Goal: Task Accomplishment & Management: Manage account settings

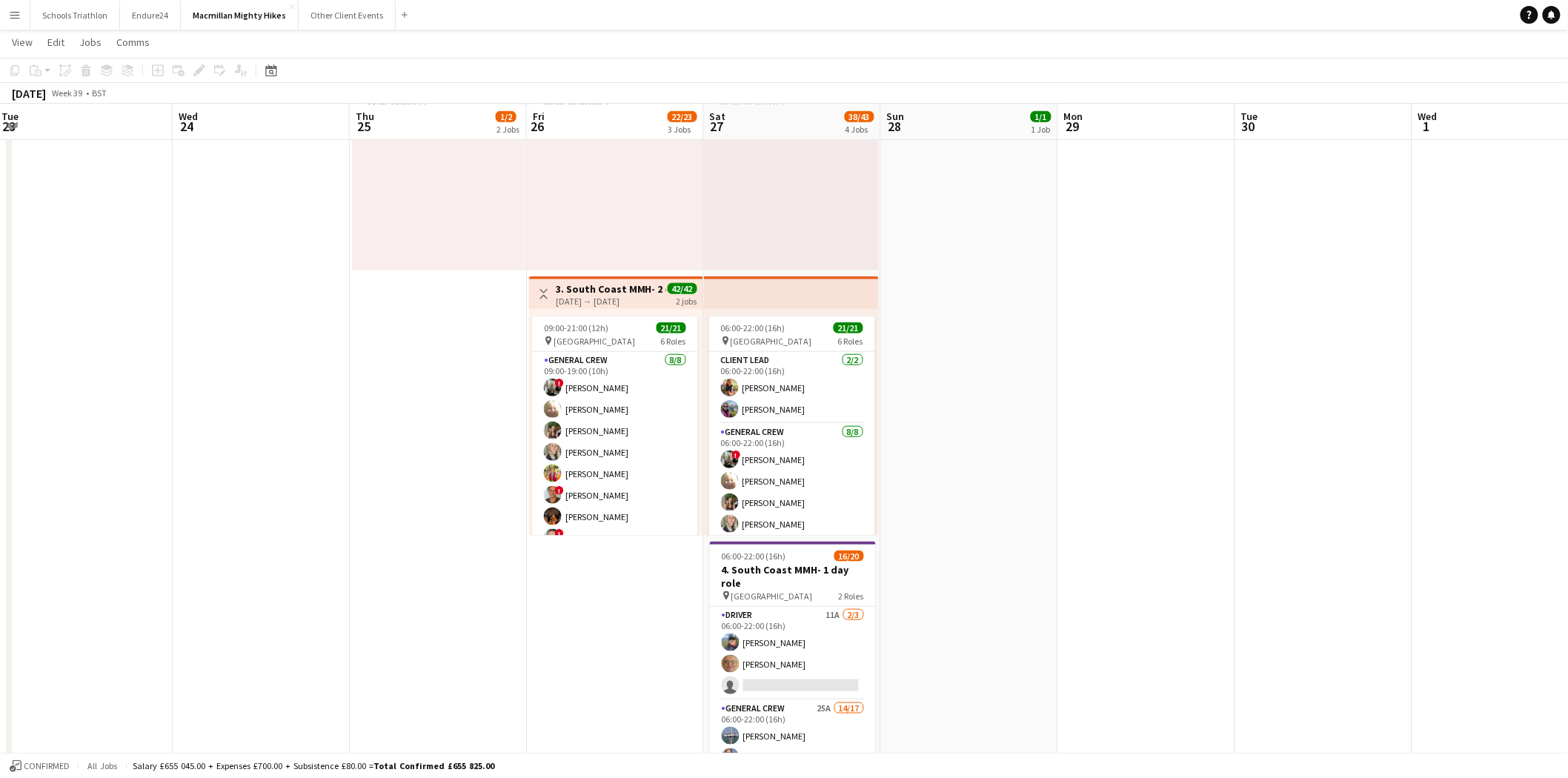
scroll to position [497, 0]
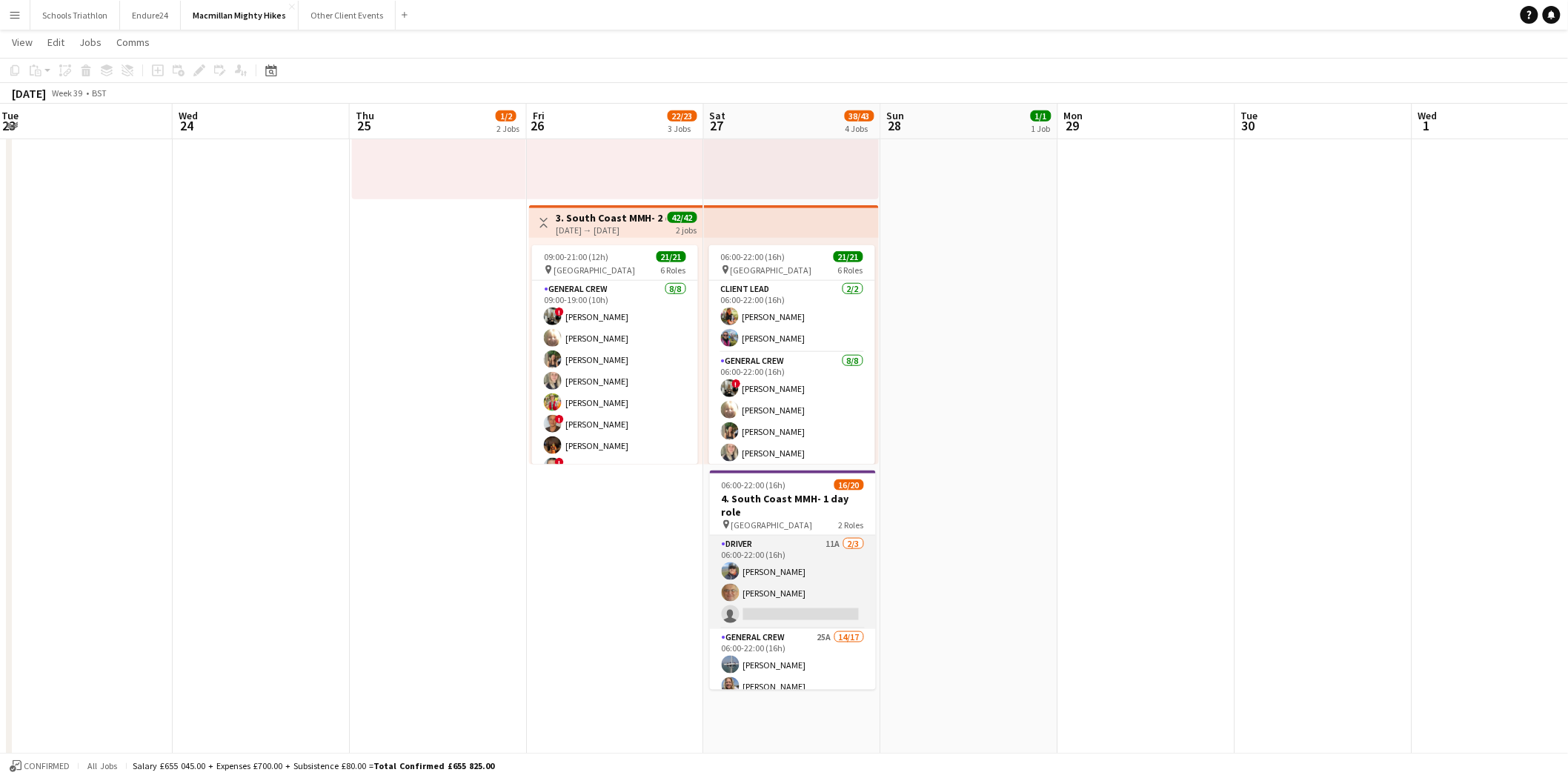
click at [833, 480] on app-card-role "Driver 11A [DATE] 06:00-22:00 (16h) [PERSON_NAME] [PERSON_NAME] single-neutral-…" at bounding box center [793, 582] width 166 height 93
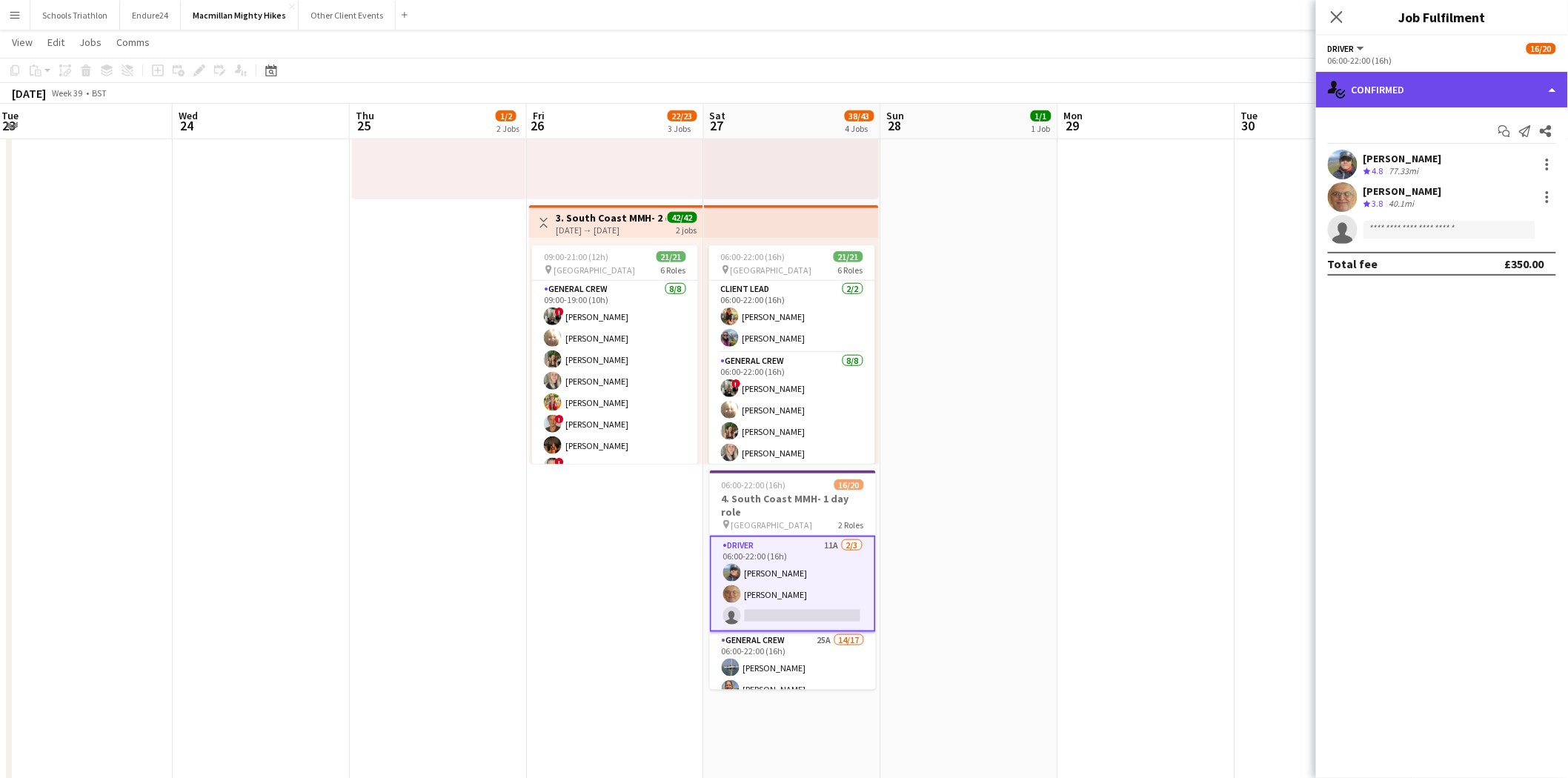
click at [1053, 93] on div "single-neutral-actions-check-2 Confirmed" at bounding box center [1442, 90] width 252 height 36
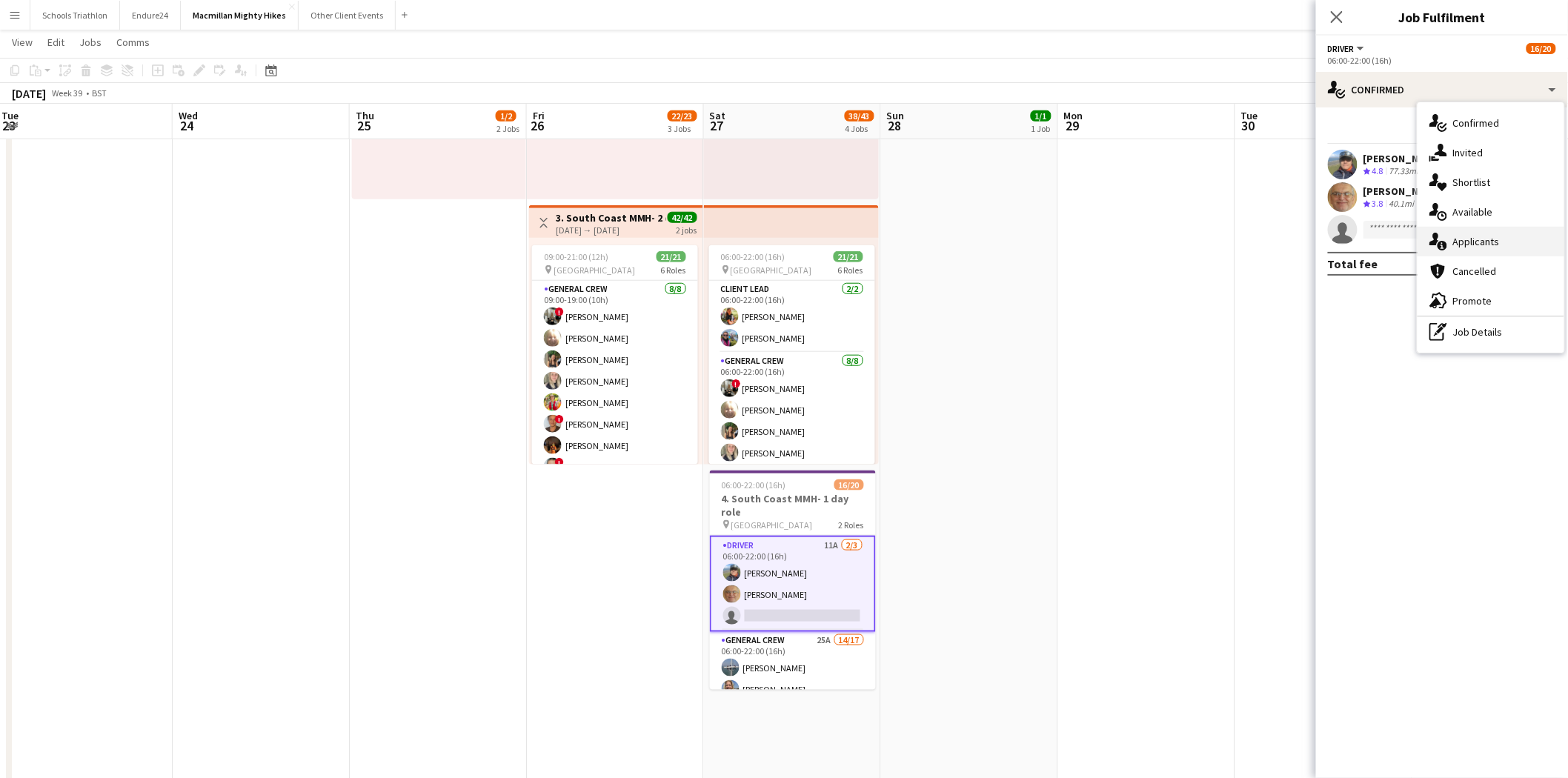
click at [1053, 247] on div "single-neutral-actions-information Applicants" at bounding box center [1490, 241] width 146 height 30
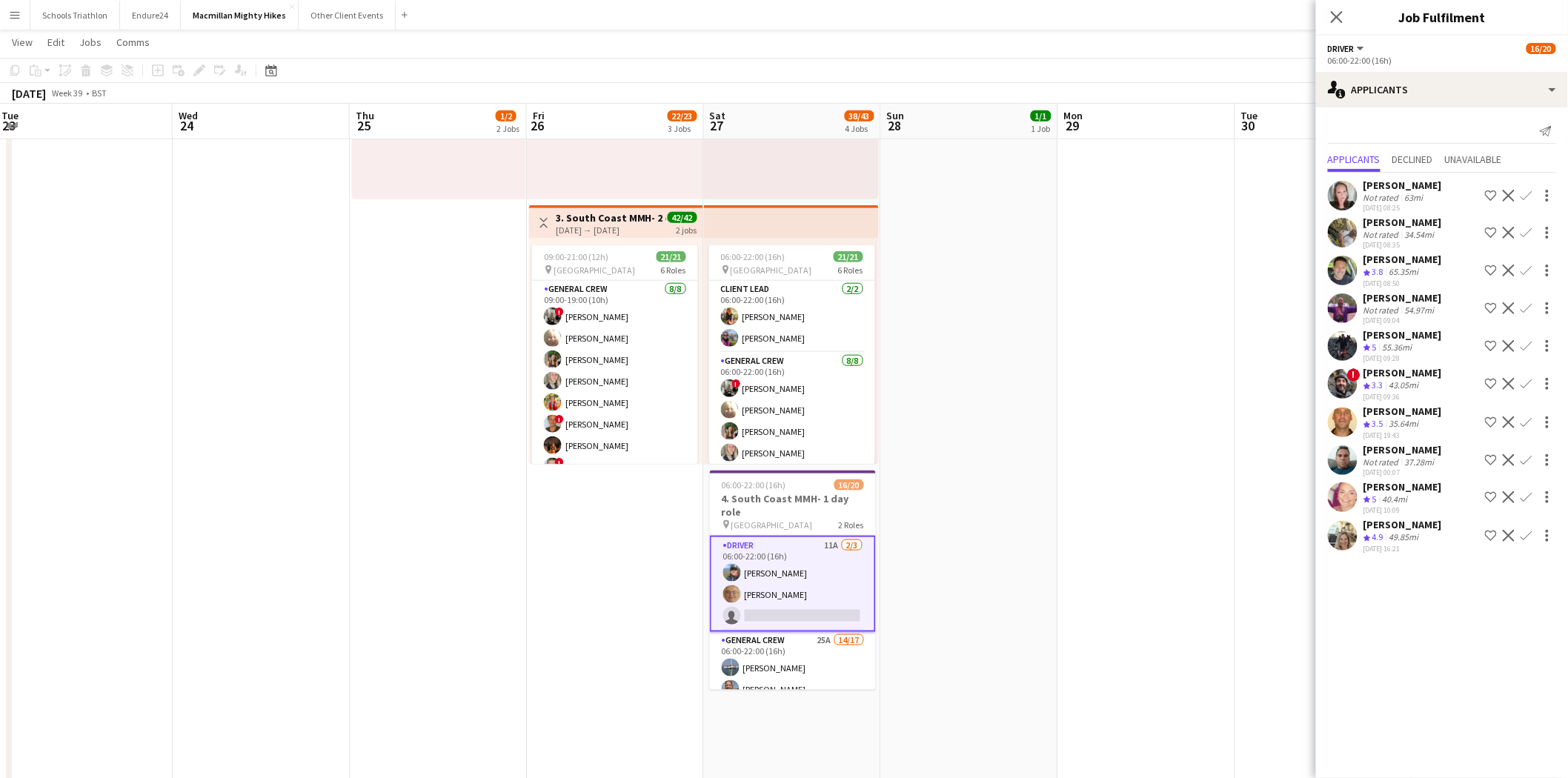
click at [1053, 480] on div "[PERSON_NAME]" at bounding box center [1402, 486] width 79 height 13
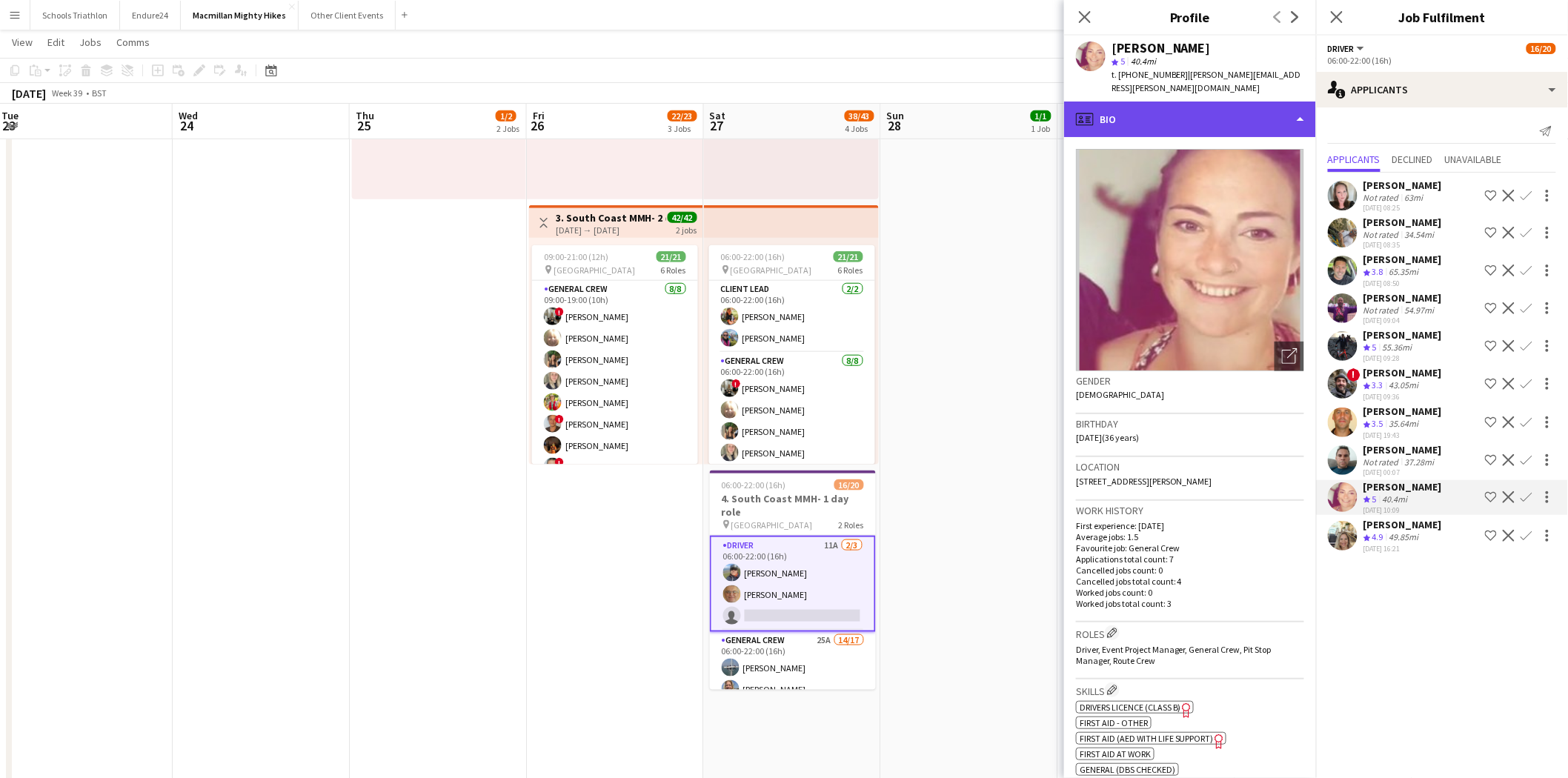
click at [1053, 110] on div "profile Bio" at bounding box center [1190, 118] width 252 height 36
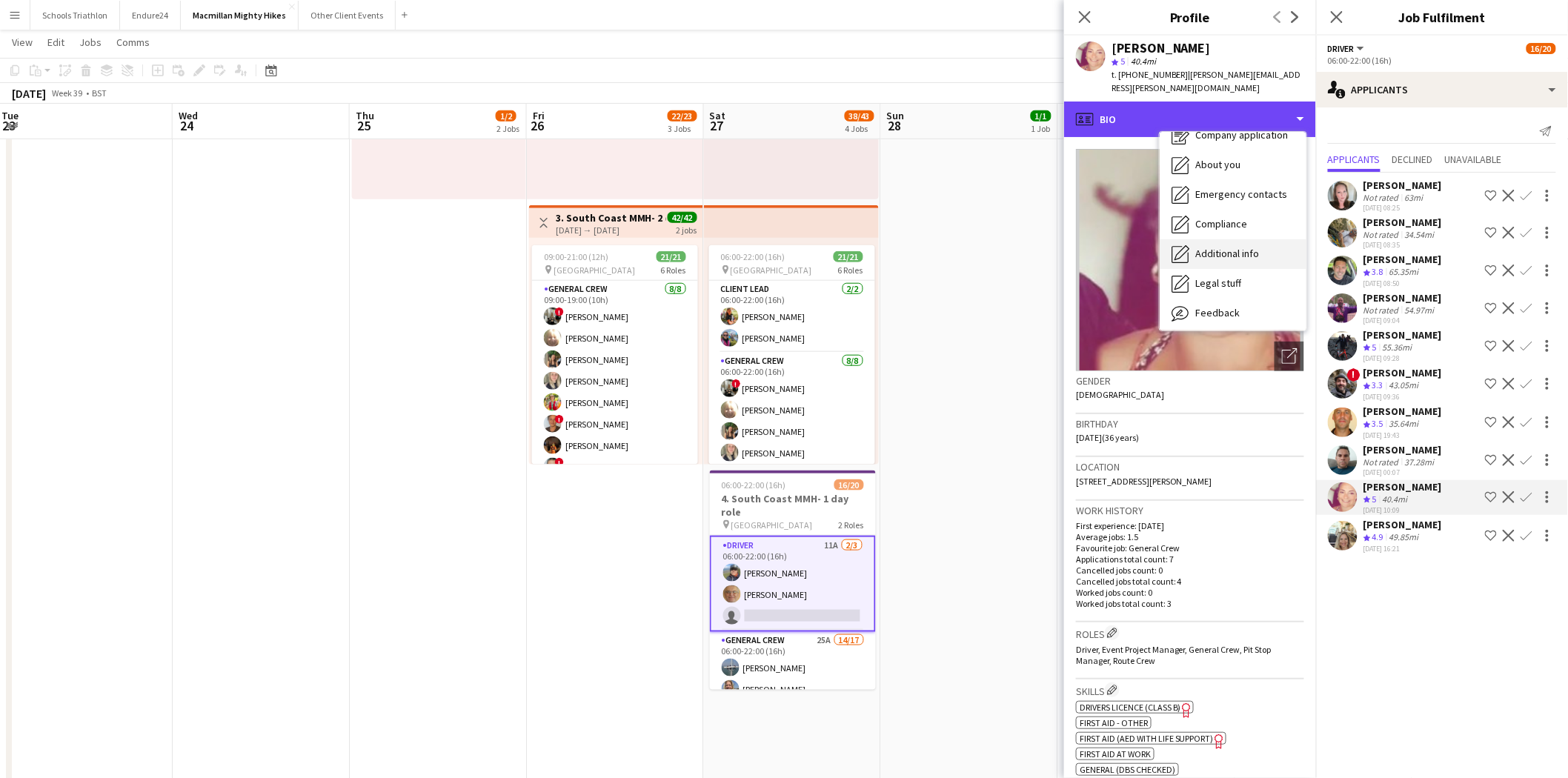
scroll to position [79, 0]
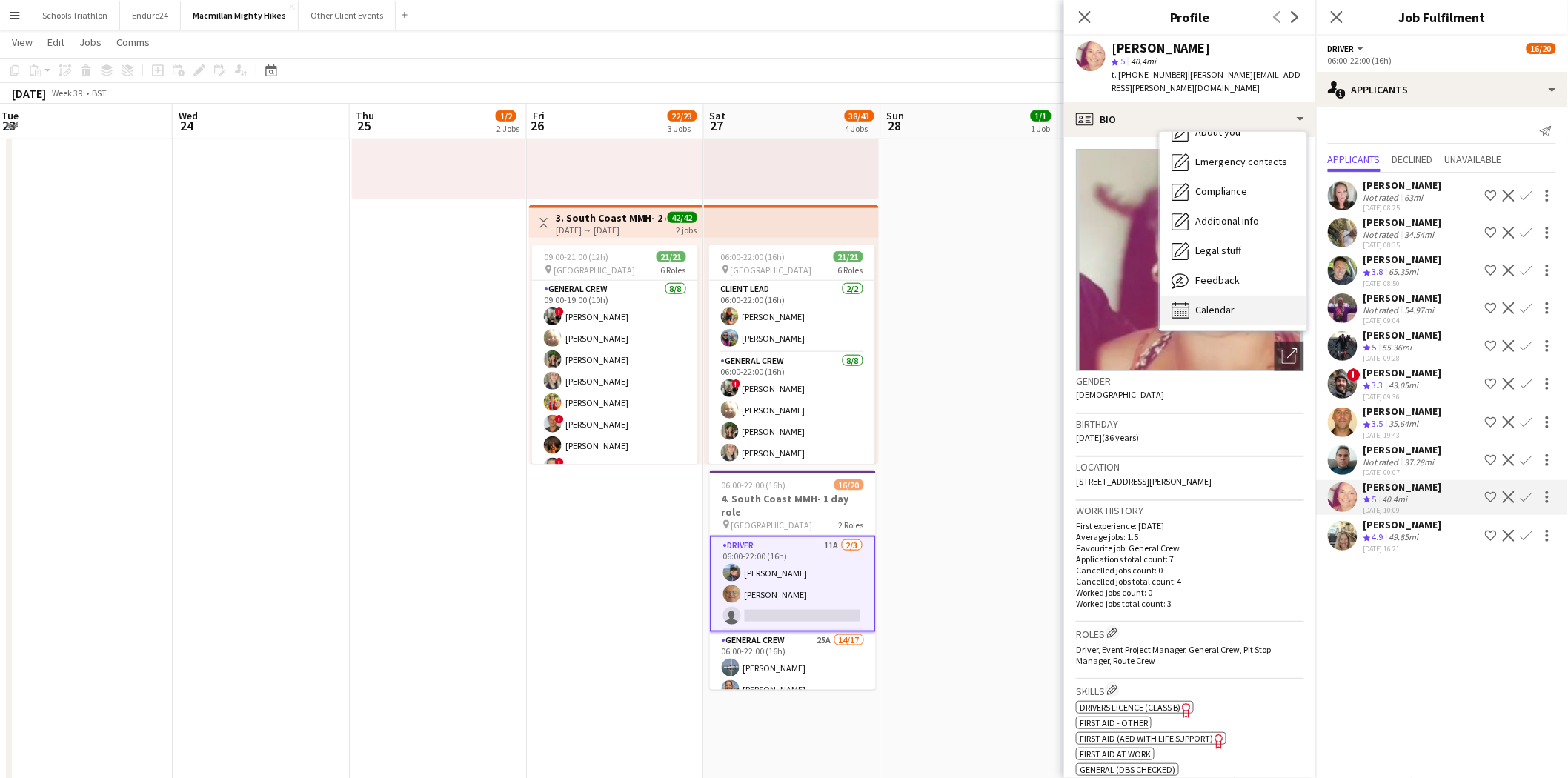
click at [1053, 296] on div "Calendar Calendar" at bounding box center [1233, 310] width 146 height 30
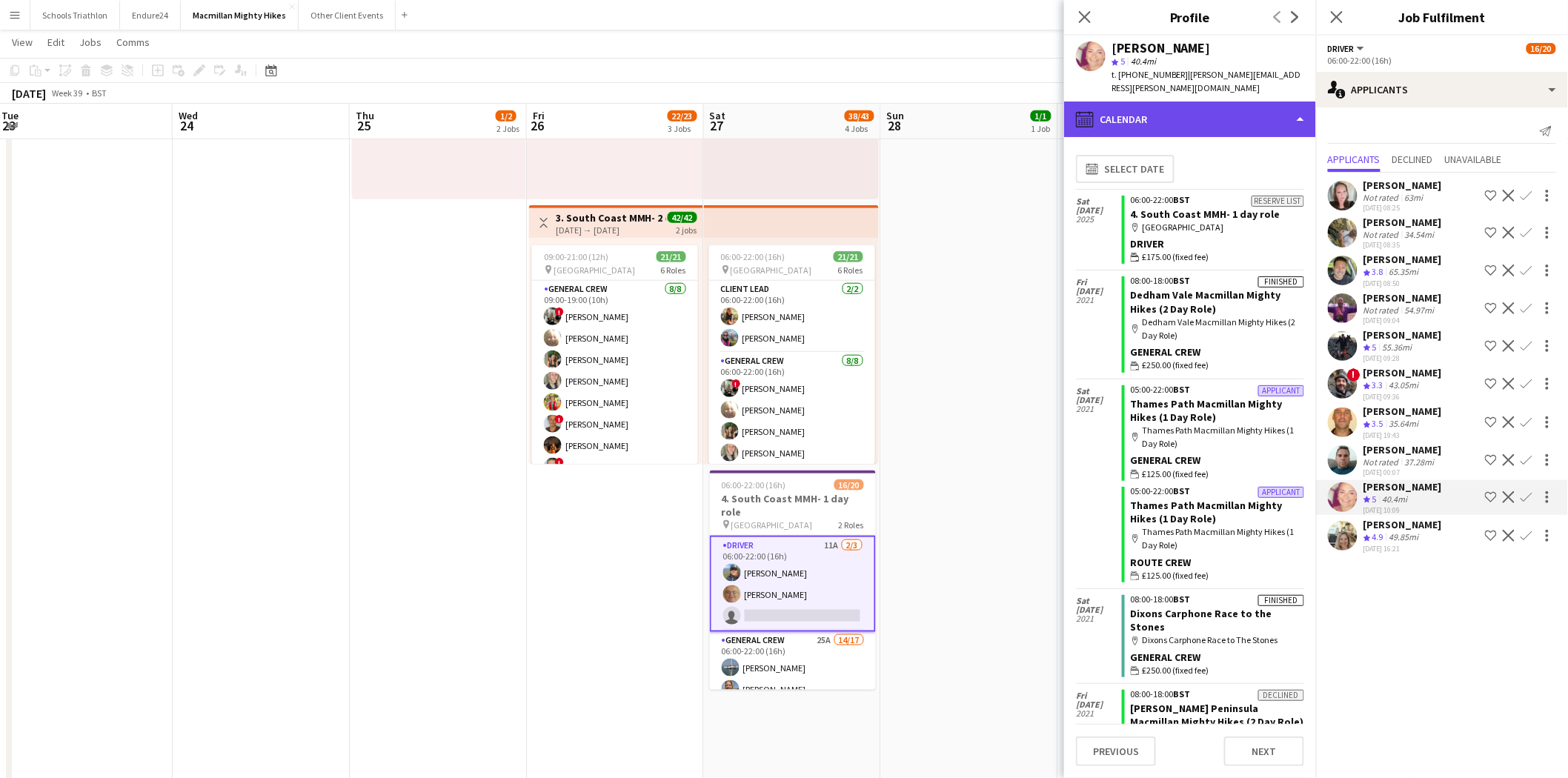
click at [1053, 101] on div "calendar-full Calendar" at bounding box center [1190, 118] width 252 height 36
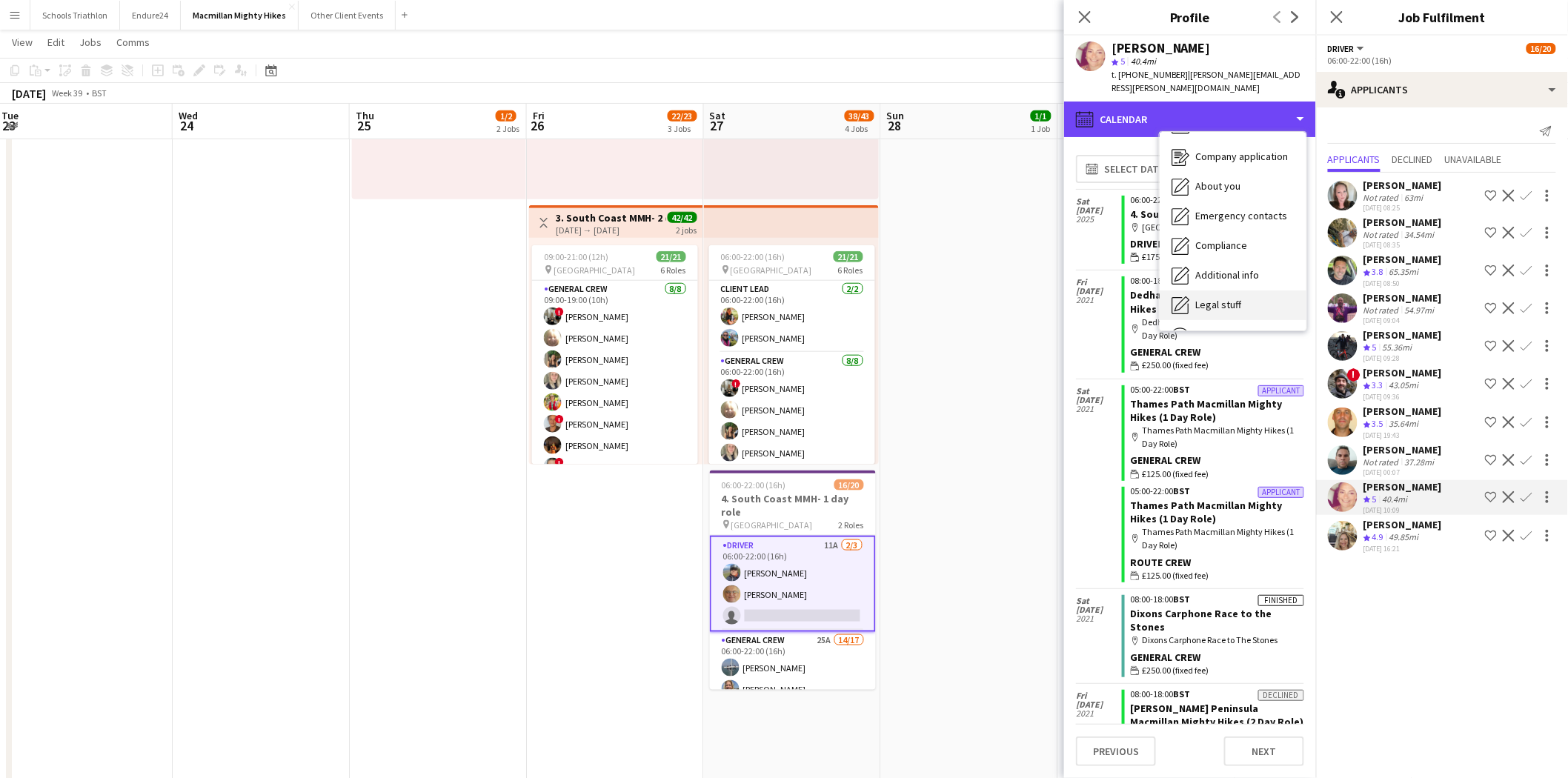
scroll to position [0, 0]
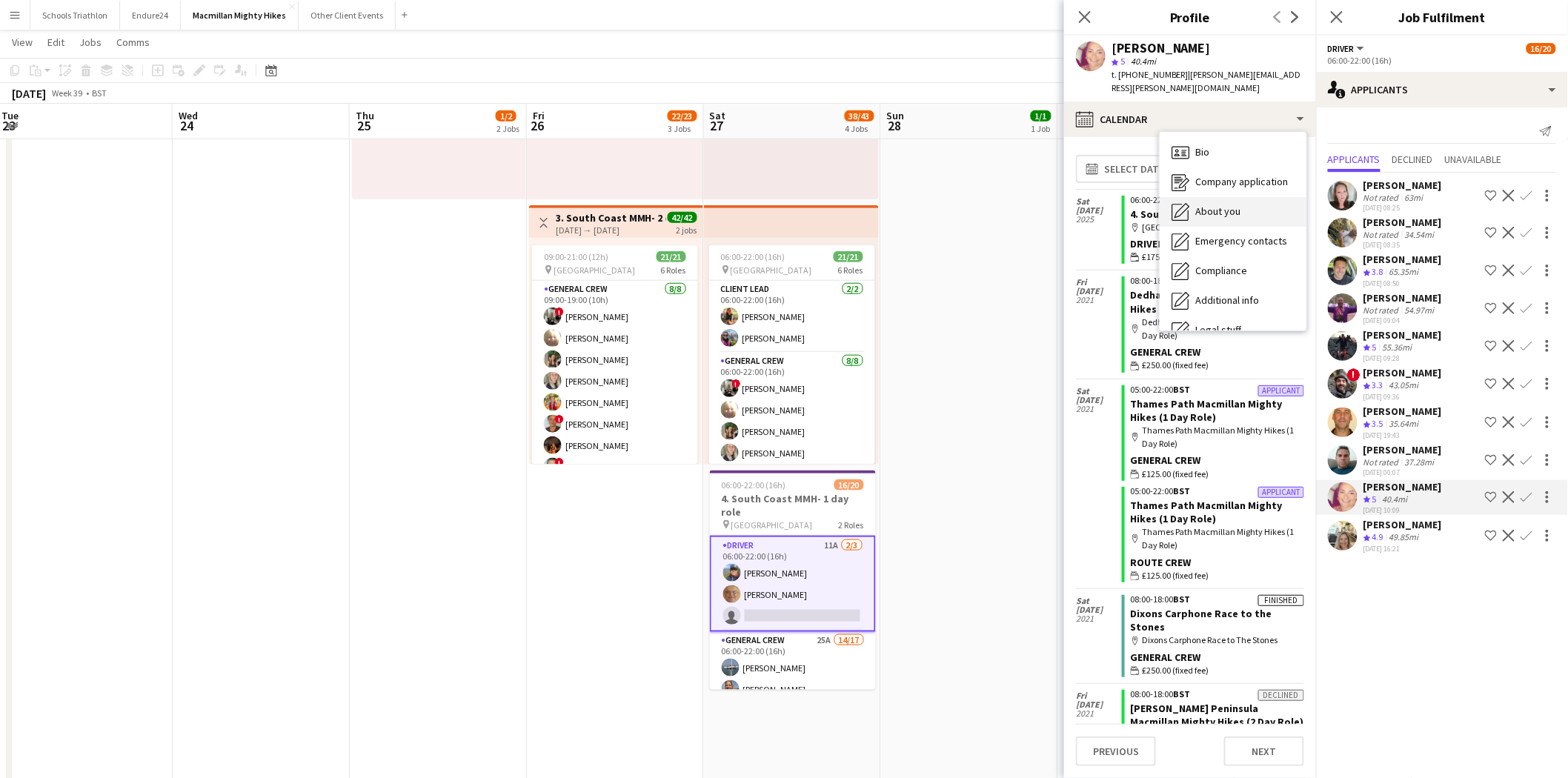
click at [1053, 204] on span "About you" at bounding box center [1217, 211] width 45 height 13
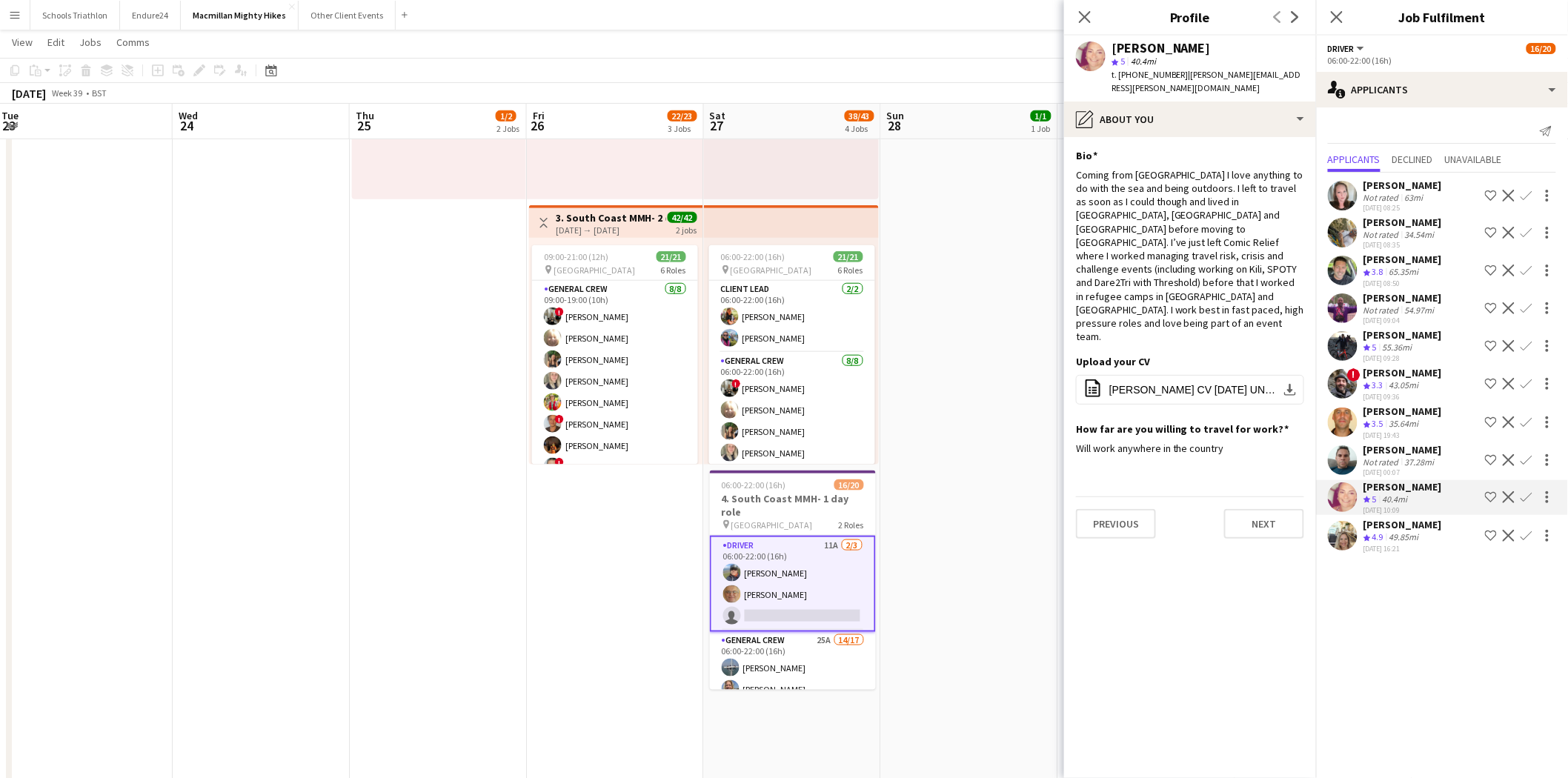
click at [1053, 361] on div "[DATE] 09:28" at bounding box center [1402, 358] width 79 height 10
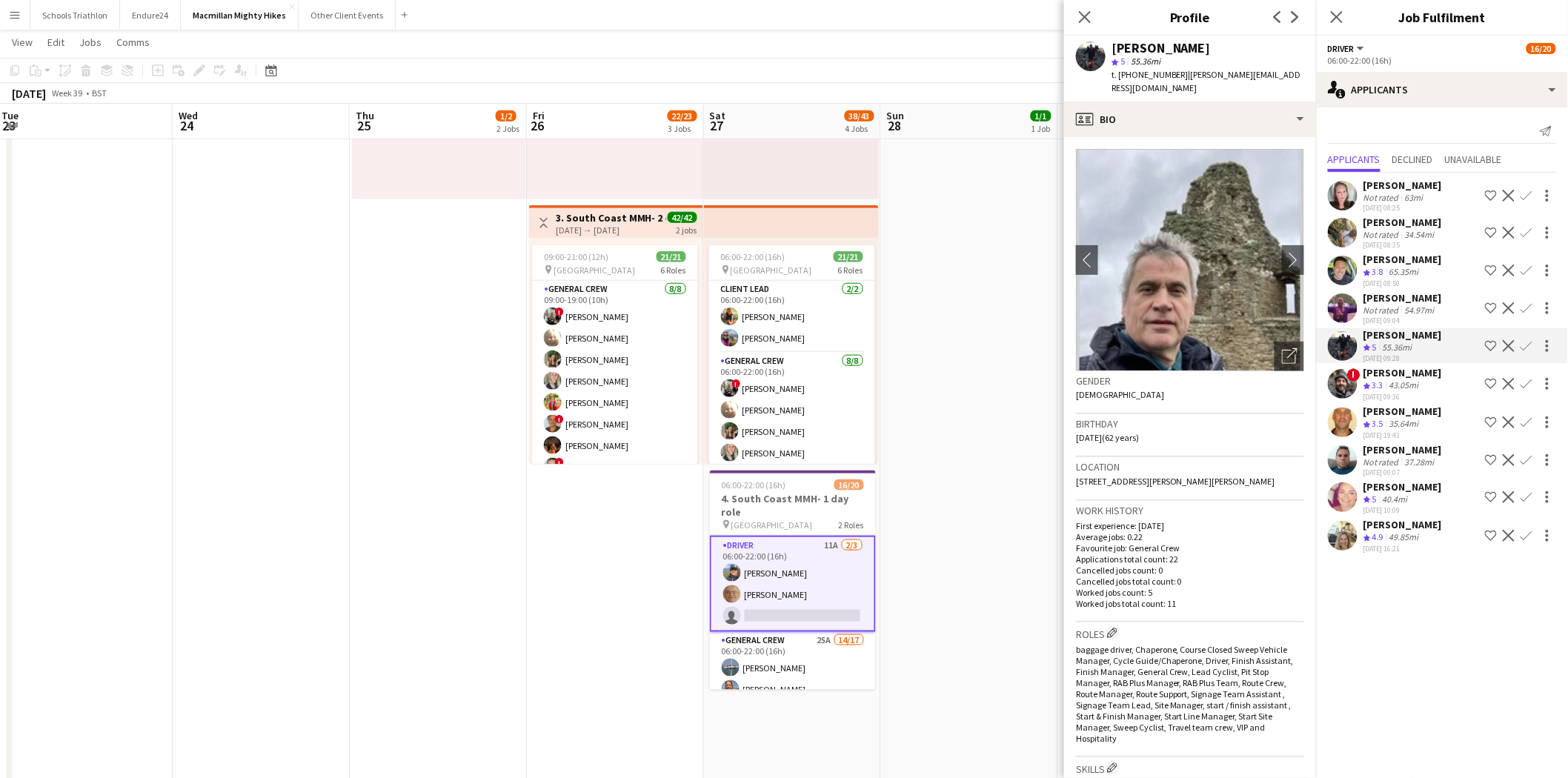
click at [1053, 368] on div "[PERSON_NAME]" at bounding box center [1402, 373] width 79 height 13
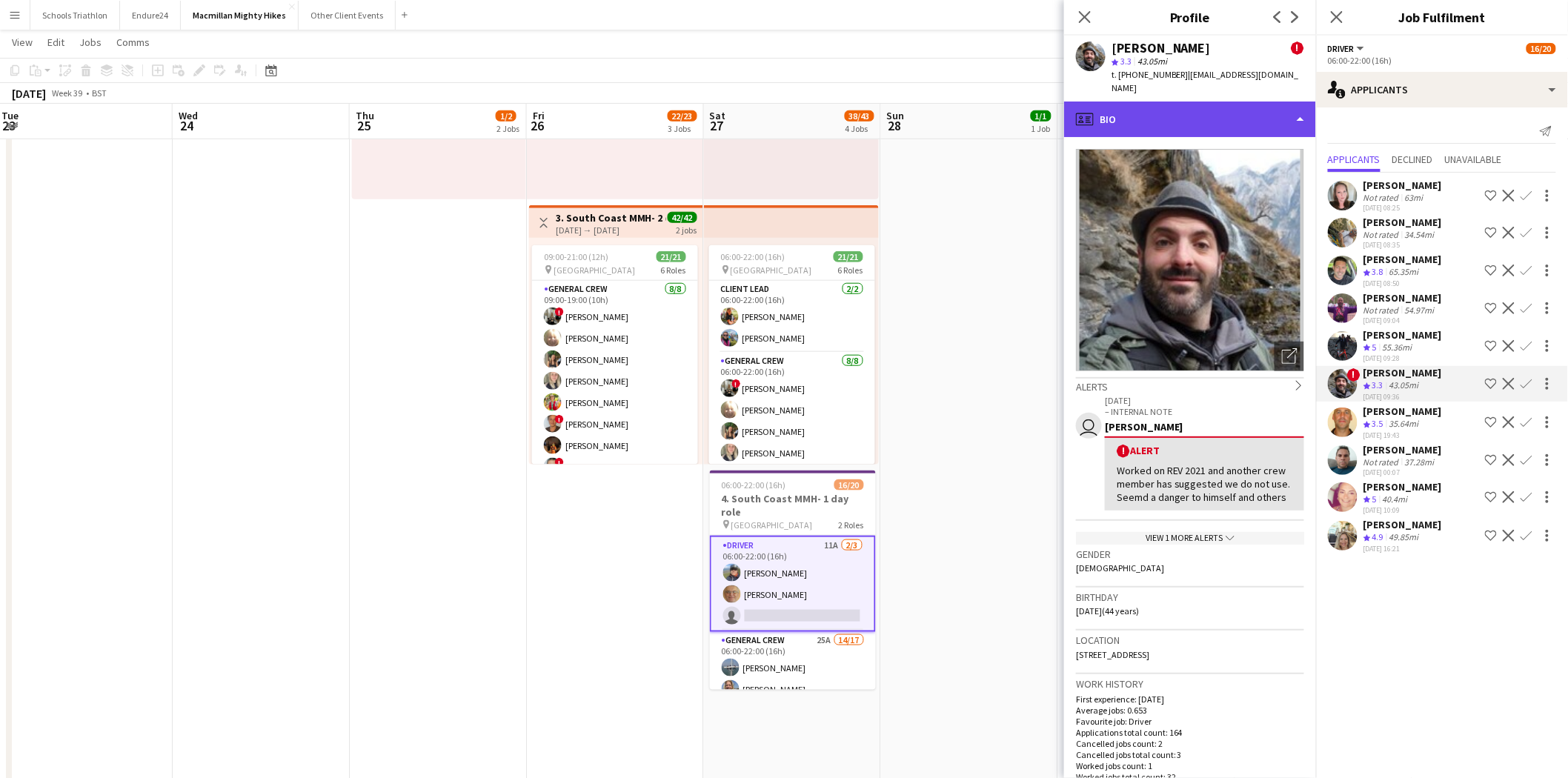
click at [1053, 101] on div "profile Bio" at bounding box center [1190, 118] width 252 height 36
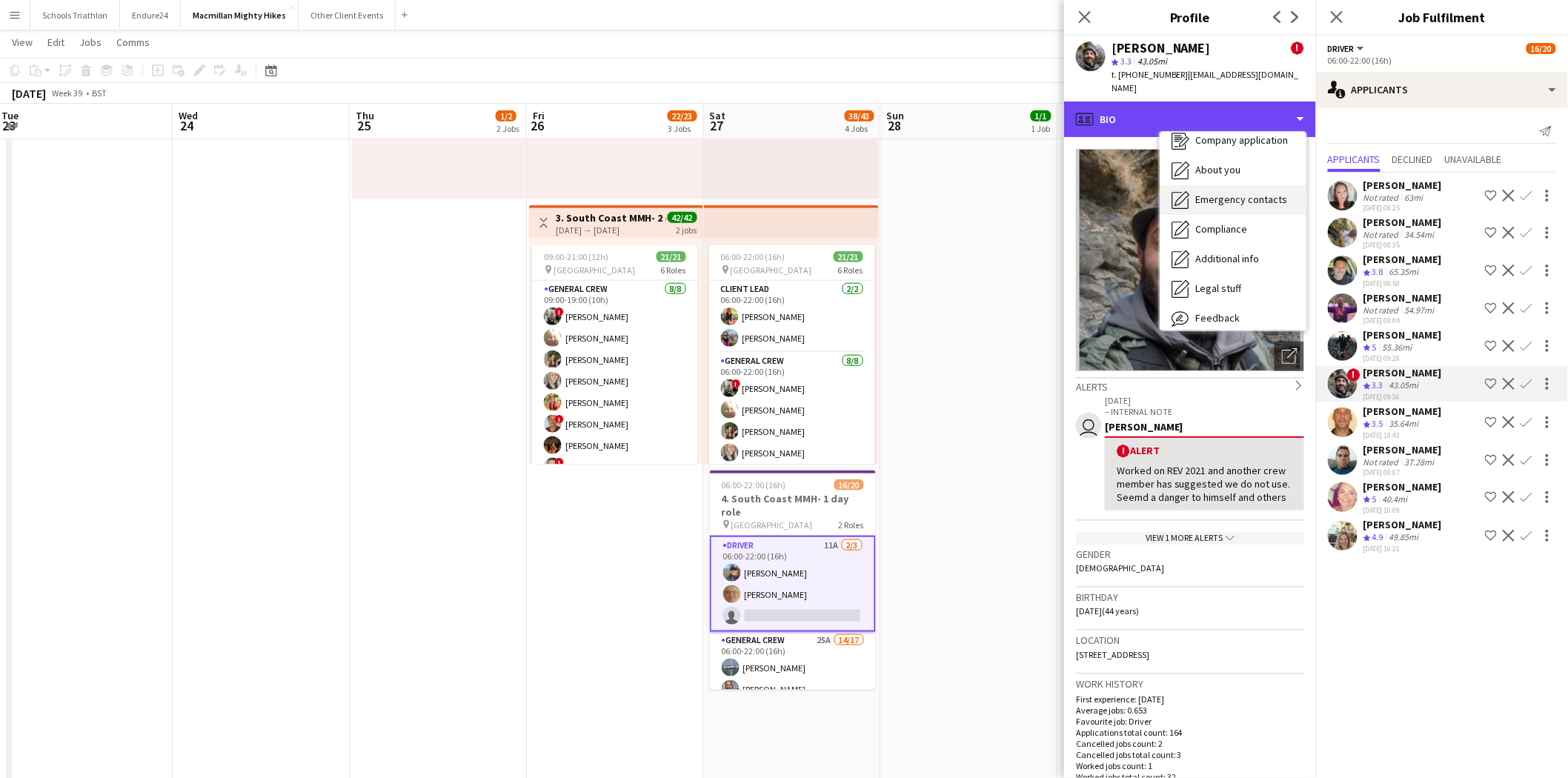
scroll to position [79, 0]
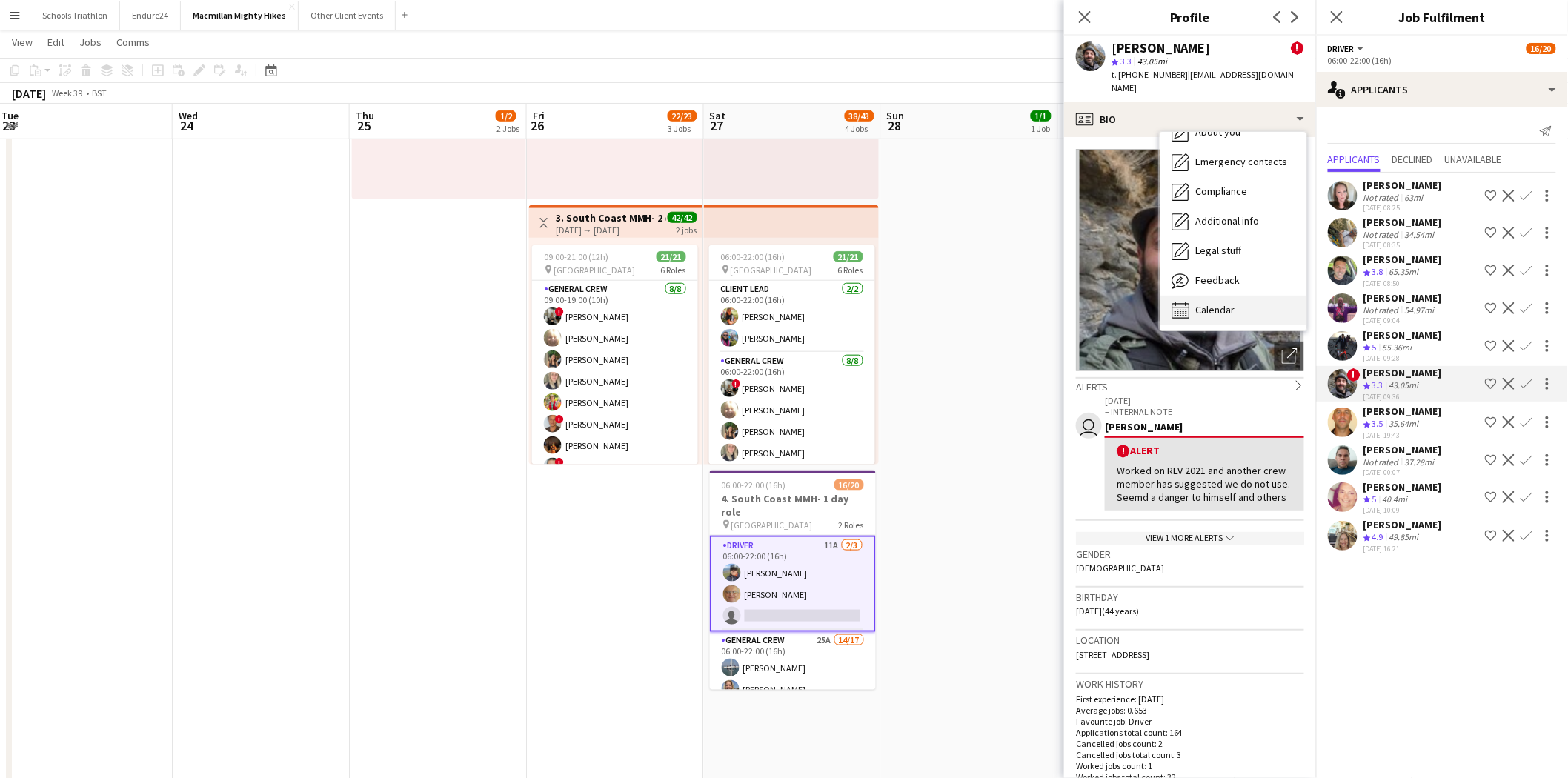
click at [1053, 296] on div "Calendar Calendar" at bounding box center [1233, 310] width 146 height 30
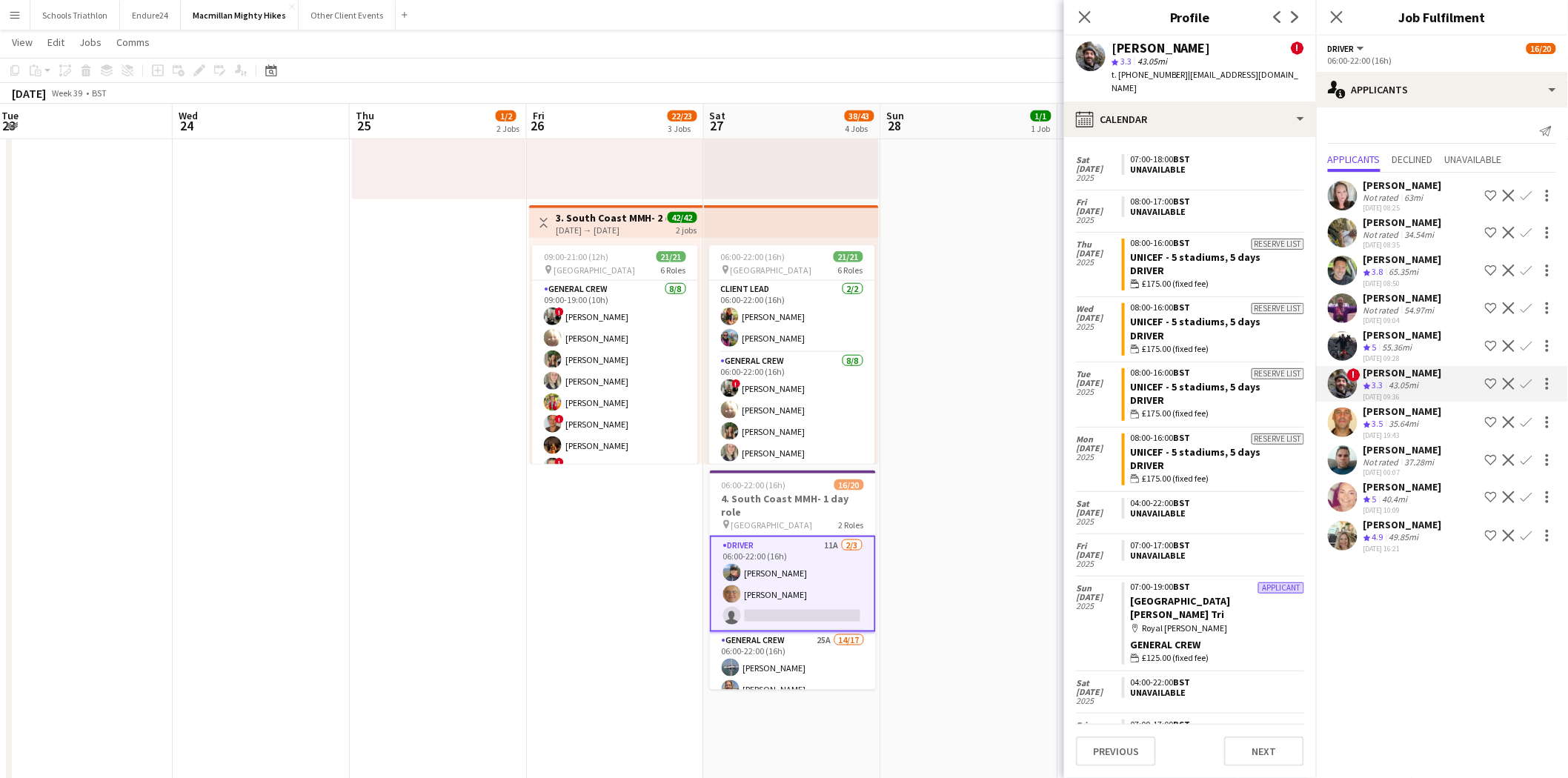
scroll to position [5538, 0]
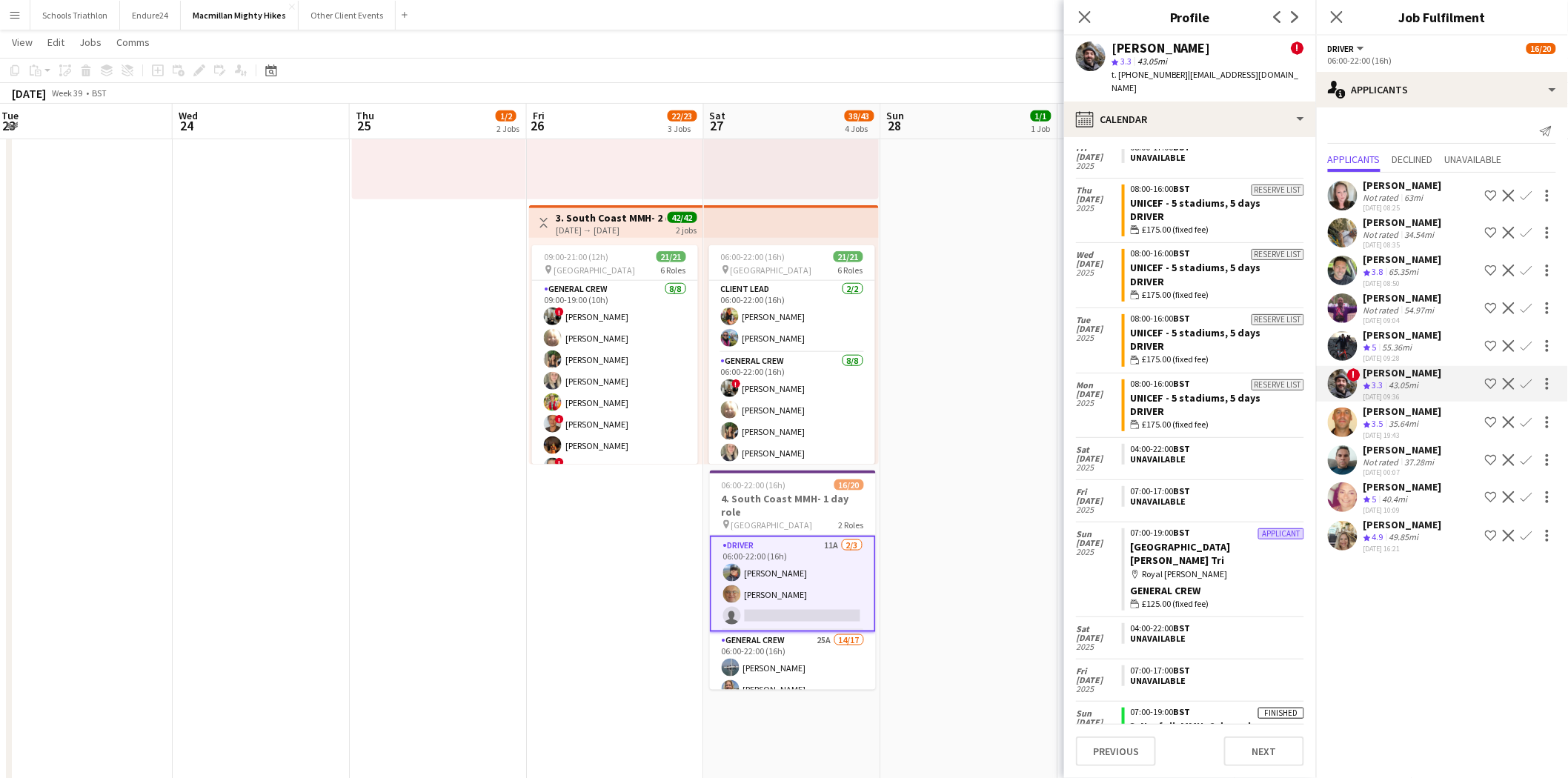
click at [1053, 226] on div "[PERSON_NAME]" at bounding box center [1402, 222] width 79 height 13
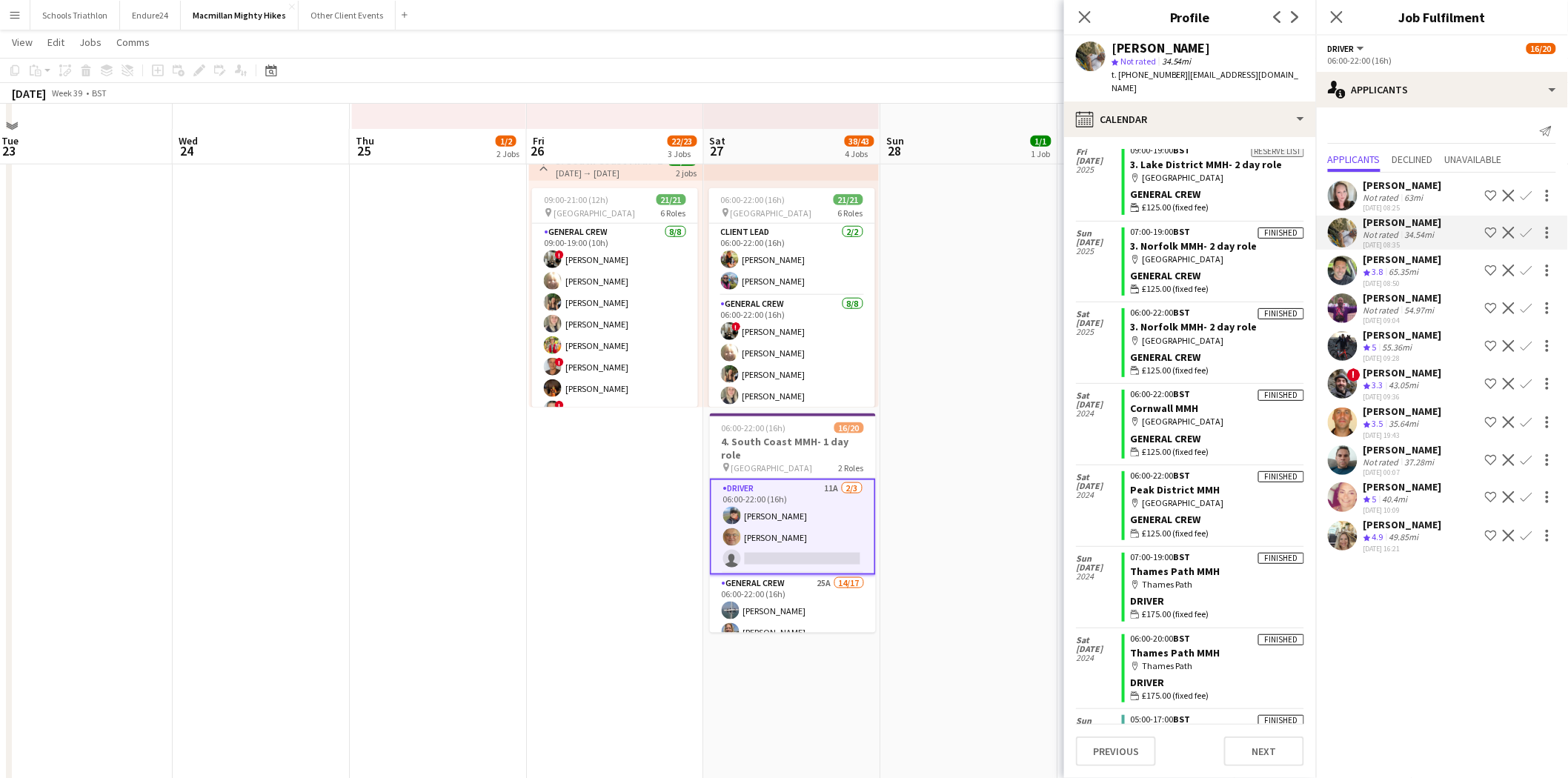
scroll to position [580, 0]
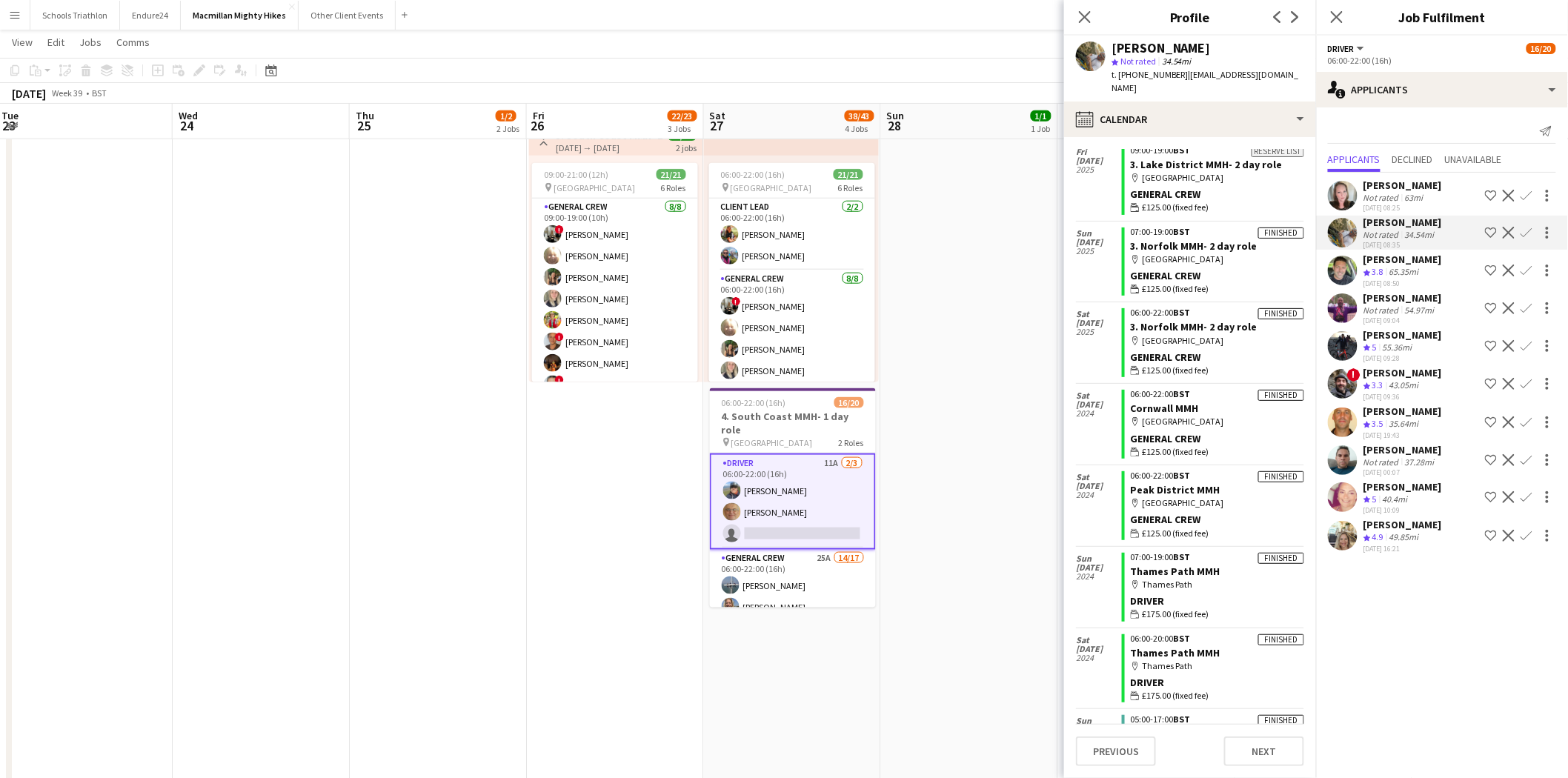
click at [1053, 460] on div "Not rated" at bounding box center [1382, 462] width 39 height 12
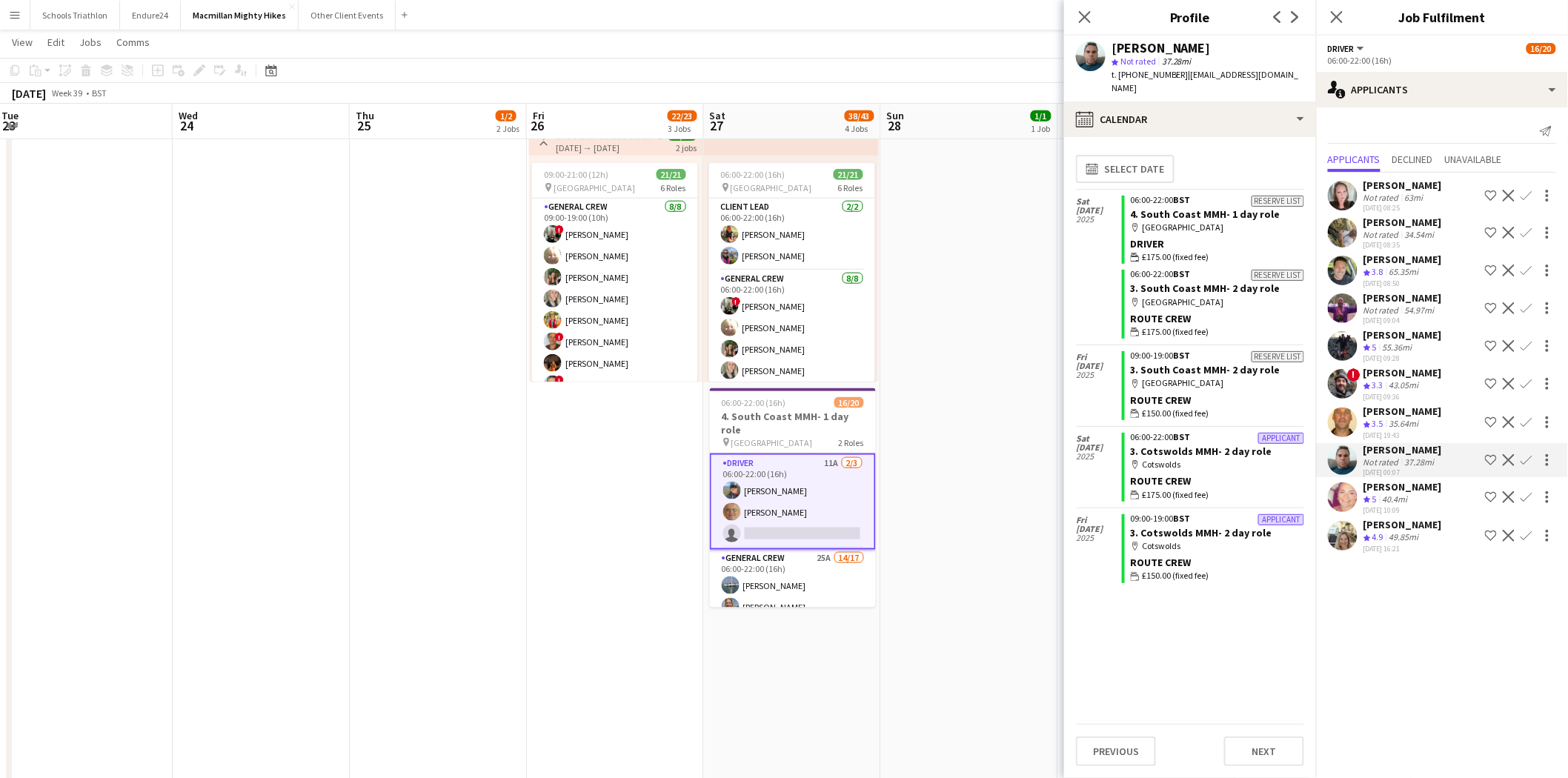
click at [1053, 480] on div "49.85mi" at bounding box center [1403, 537] width 36 height 13
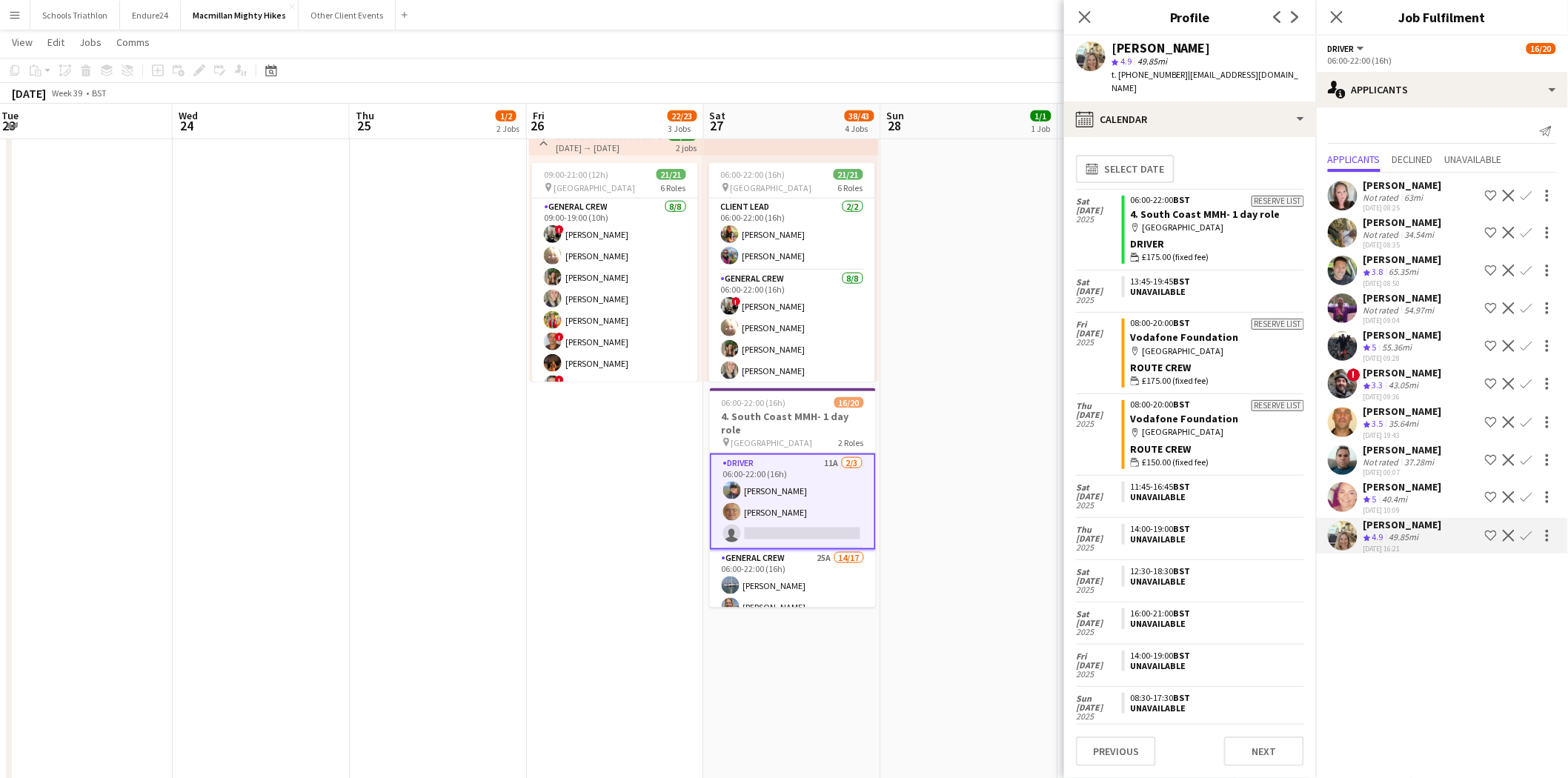
click at [1053, 422] on div "35.64mi" at bounding box center [1403, 424] width 36 height 13
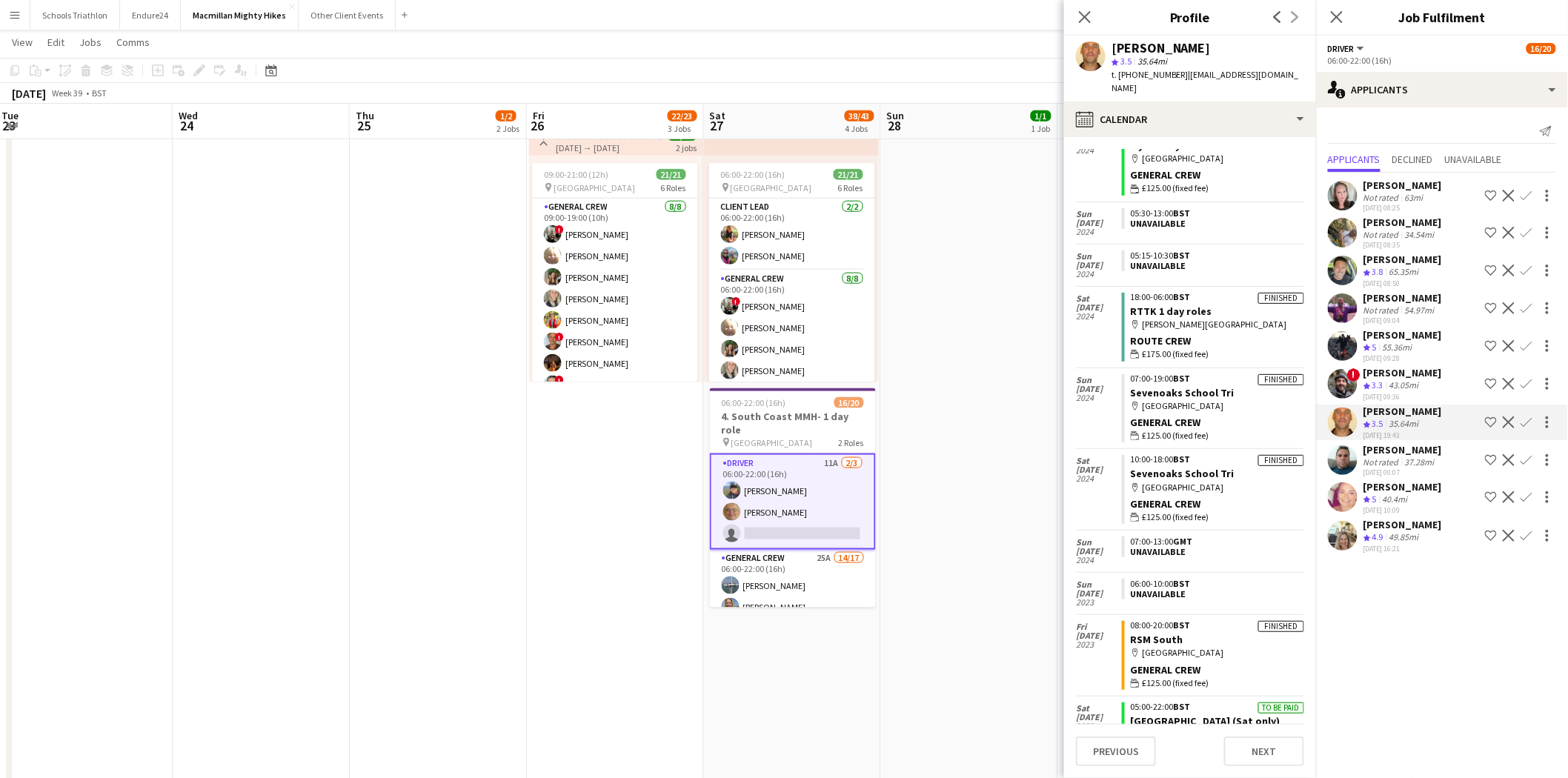
scroll to position [740, 0]
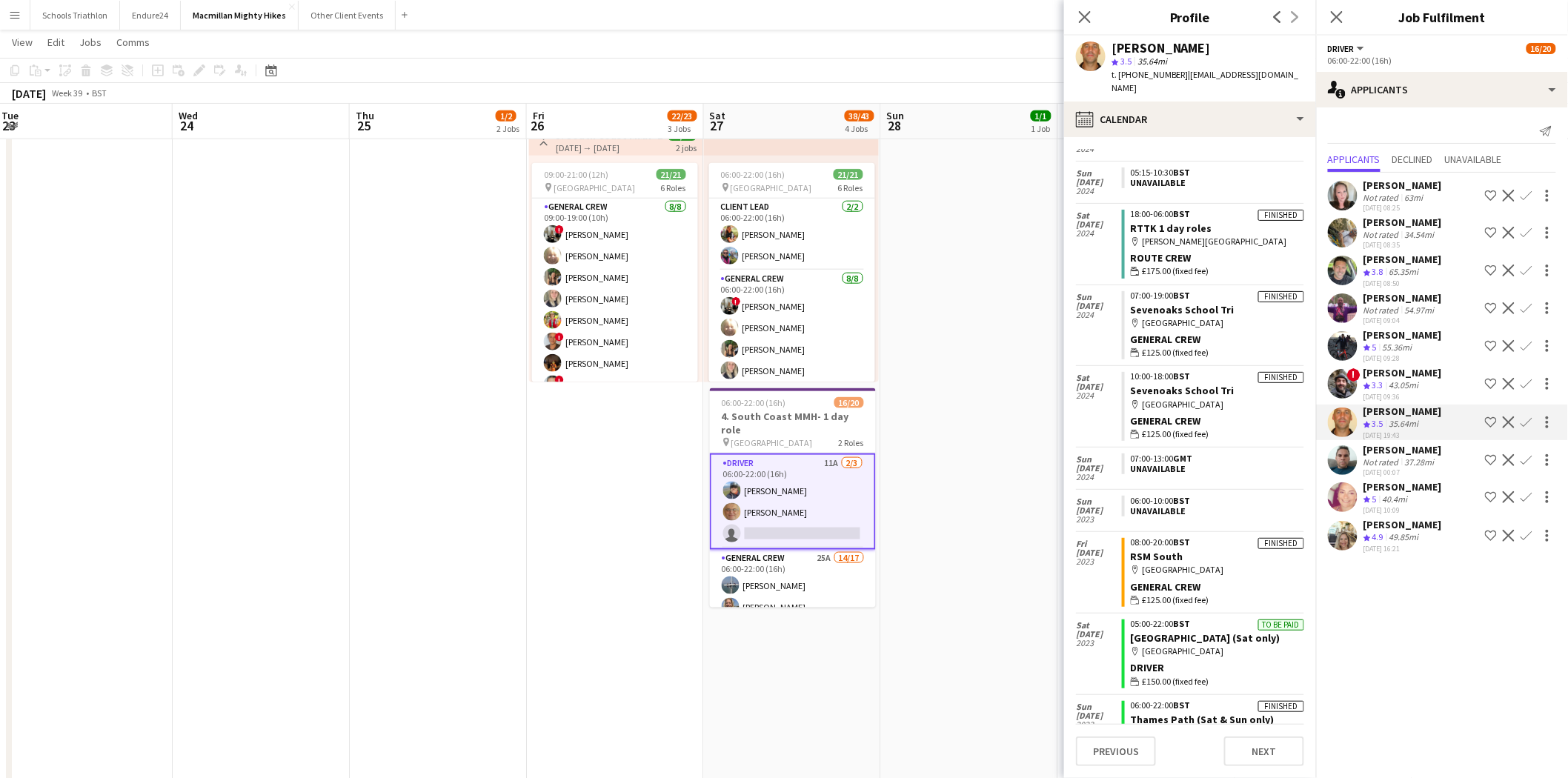
click at [1053, 373] on div "! [PERSON_NAME] Crew rating 3.3 43.05mi [DATE] 09:36 Shortlist crew Decline Con…" at bounding box center [1442, 383] width 252 height 36
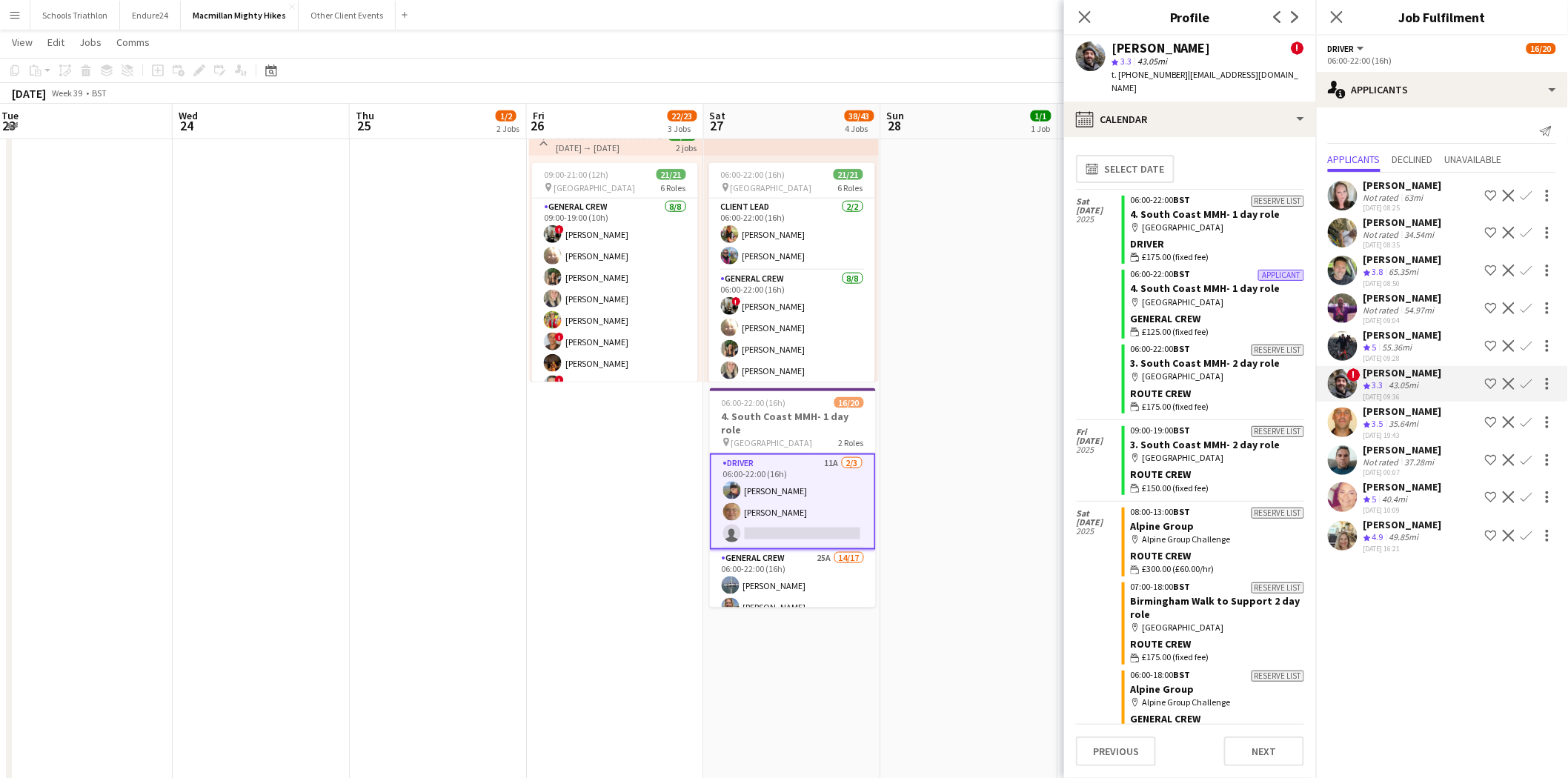
click at [1053, 461] on div "37.28mi" at bounding box center [1419, 462] width 36 height 12
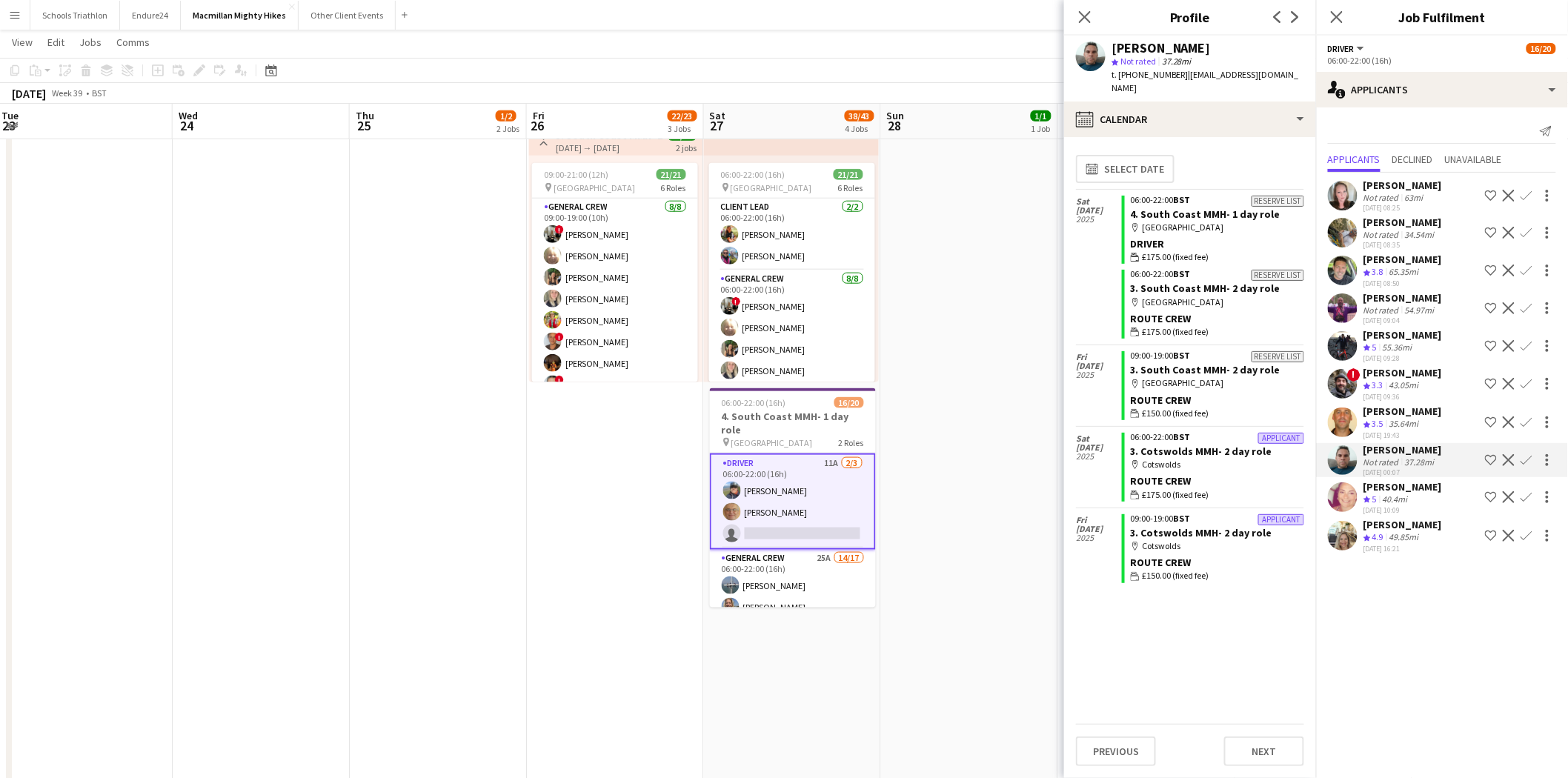
click at [1053, 335] on div "[PERSON_NAME]" at bounding box center [1402, 335] width 79 height 13
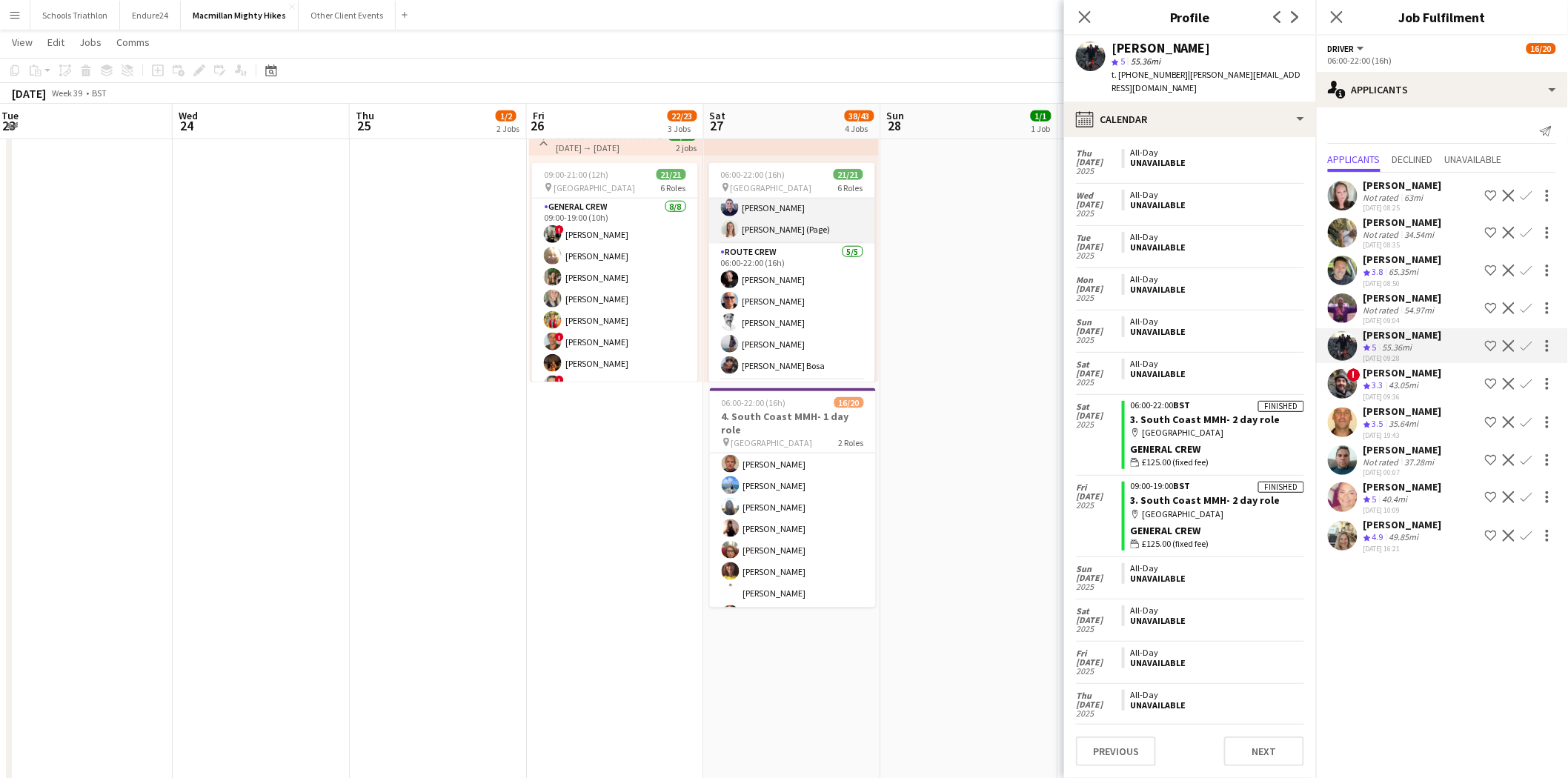
scroll to position [329, 0]
